Goal: Information Seeking & Learning: Find specific page/section

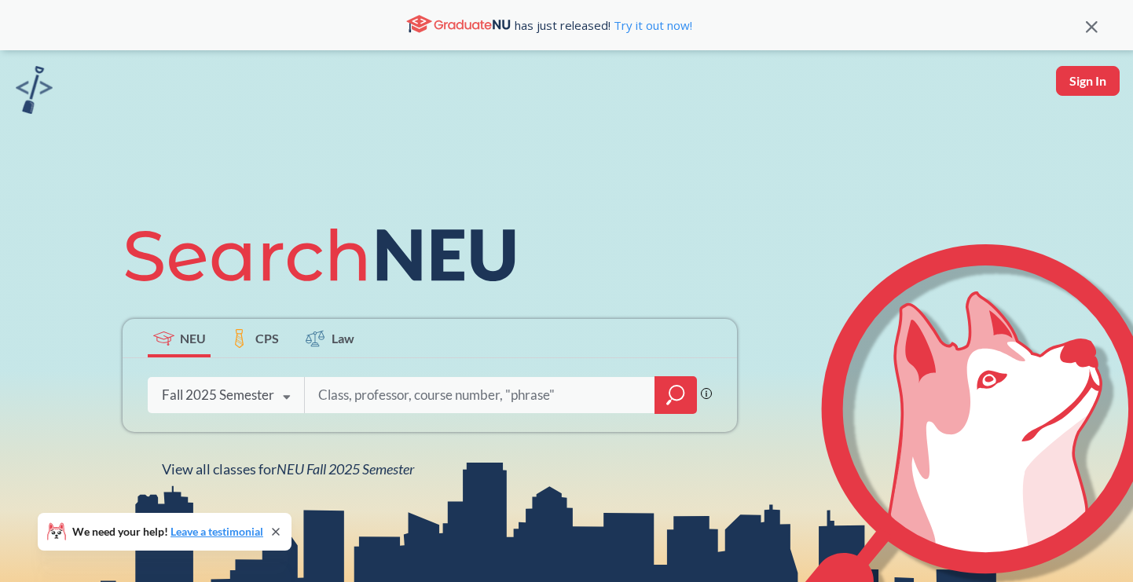
paste input "FINA 3301"
type input "FINA 3301"
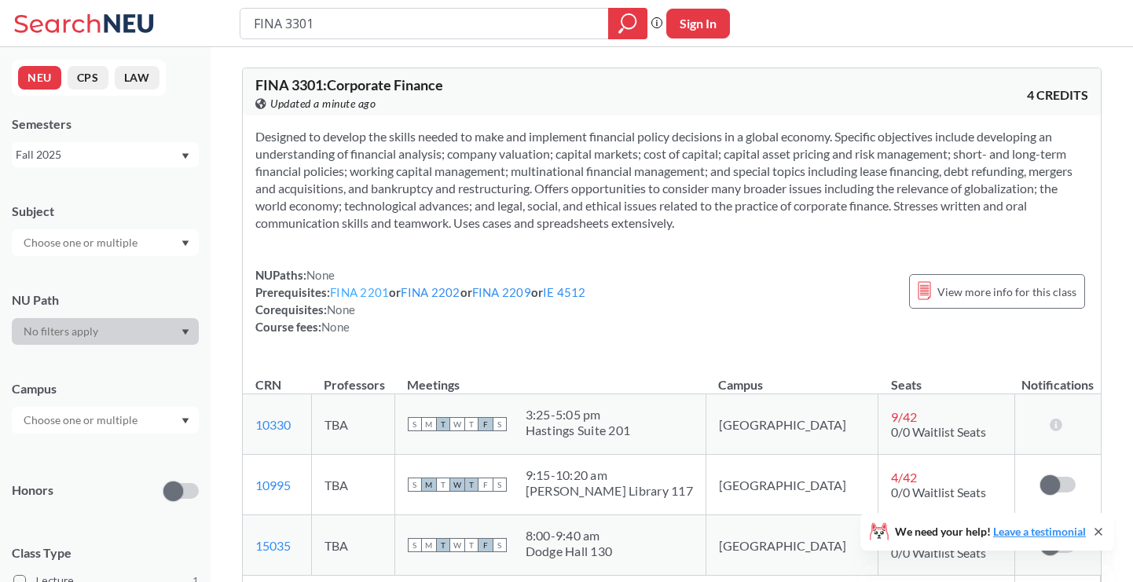
click at [364, 297] on link "FINA 2201" at bounding box center [359, 292] width 59 height 14
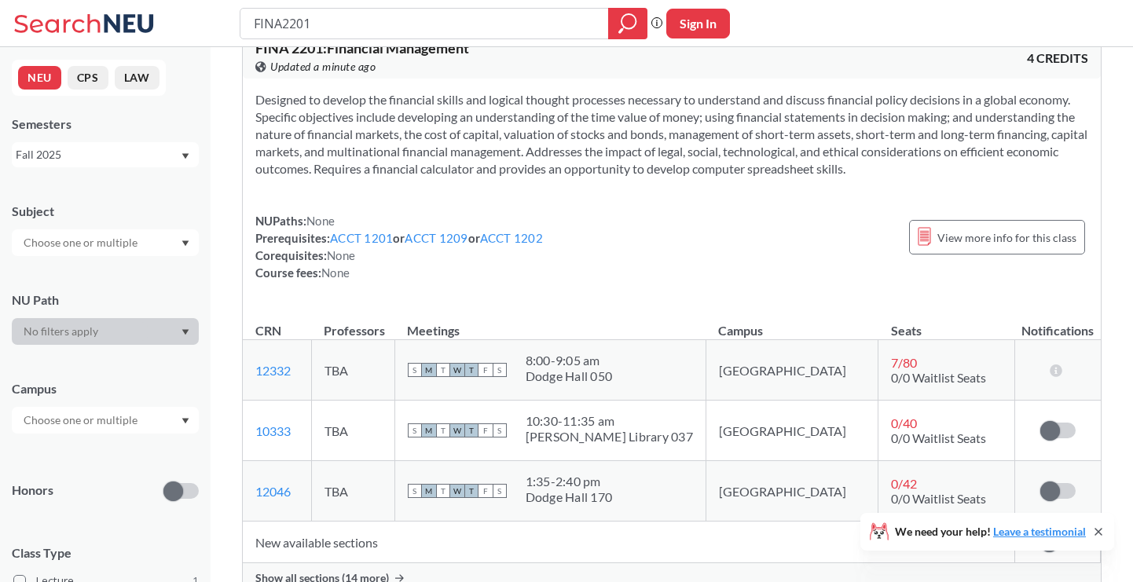
scroll to position [42, 0]
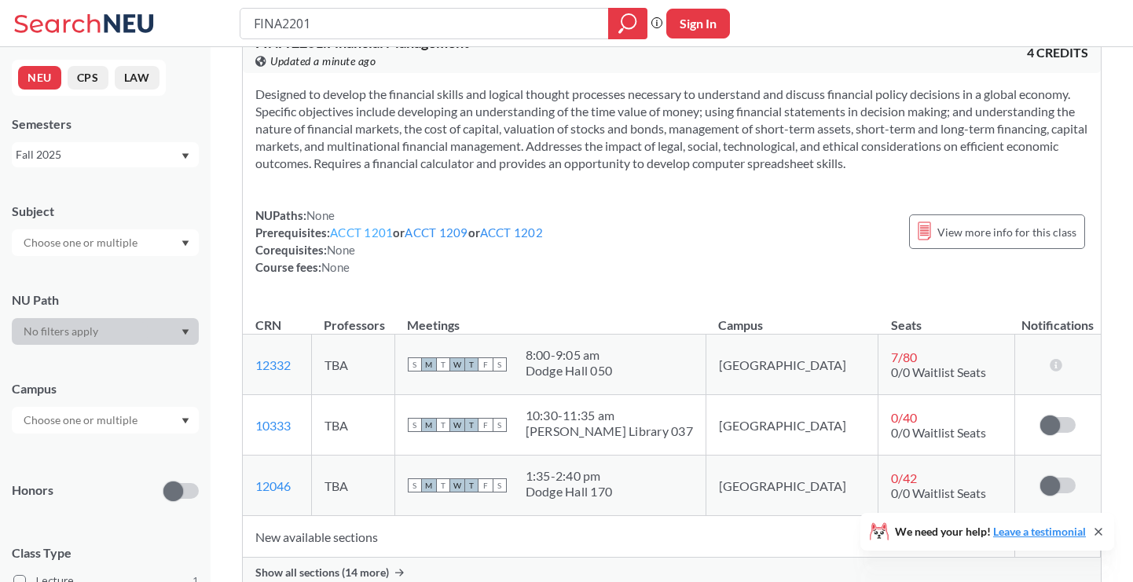
click at [367, 237] on link "ACCT 1201" at bounding box center [361, 232] width 63 height 14
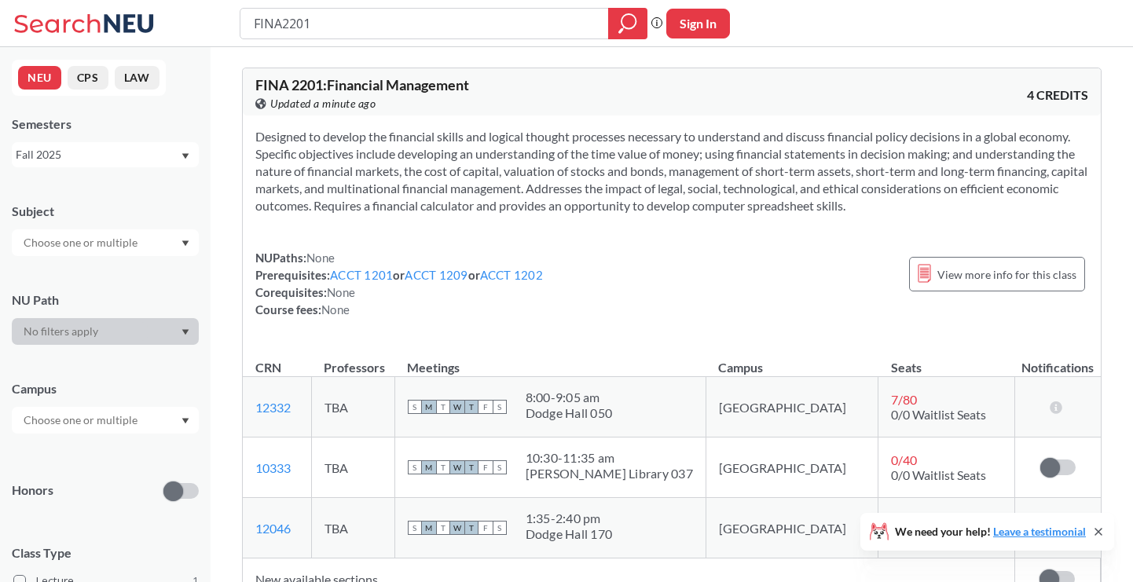
type input "FINA 3301"
